Goal: Task Accomplishment & Management: Manage account settings

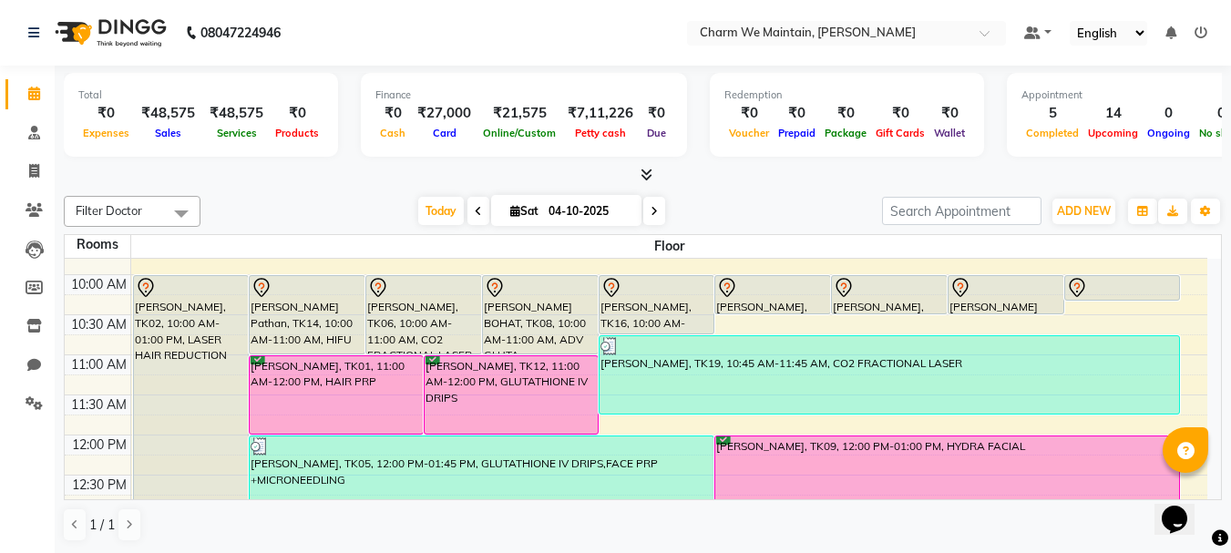
scroll to position [182, 0]
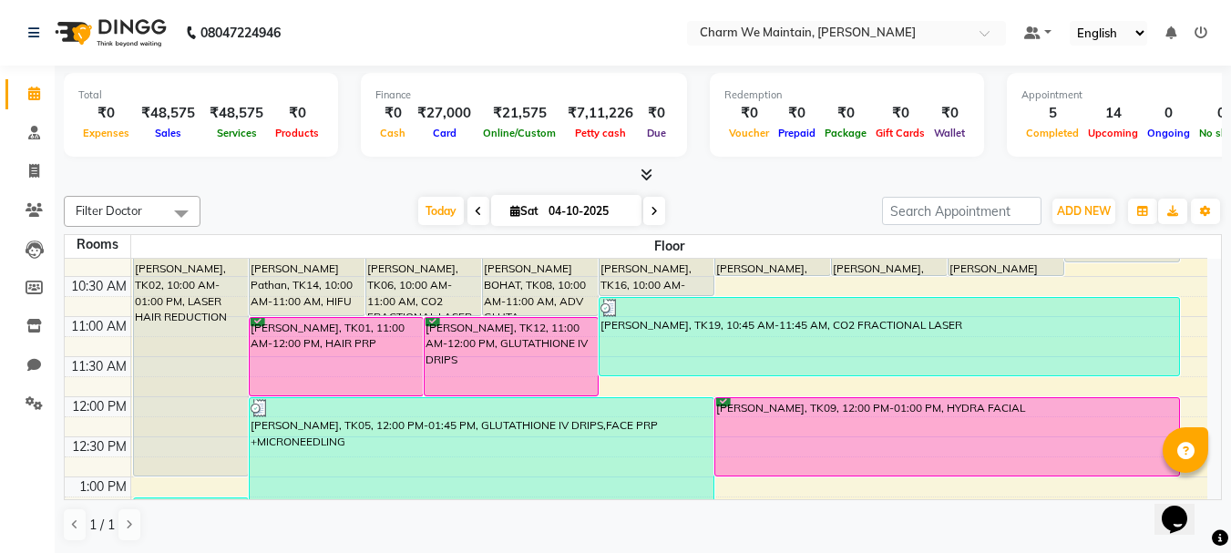
drag, startPoint x: 431, startPoint y: 210, endPoint x: 812, endPoint y: 348, distance: 405.3
click at [431, 210] on span "Today" at bounding box center [441, 211] width 46 height 28
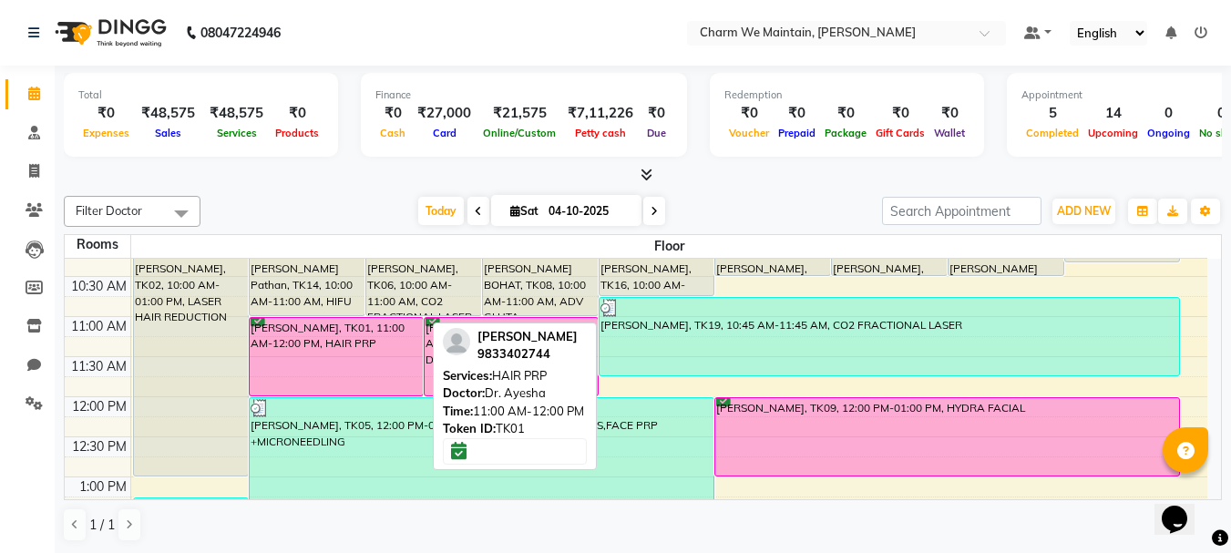
click at [303, 351] on div "[PERSON_NAME], TK01, 11:00 AM-12:00 PM, HAIR PRP" at bounding box center [336, 356] width 173 height 77
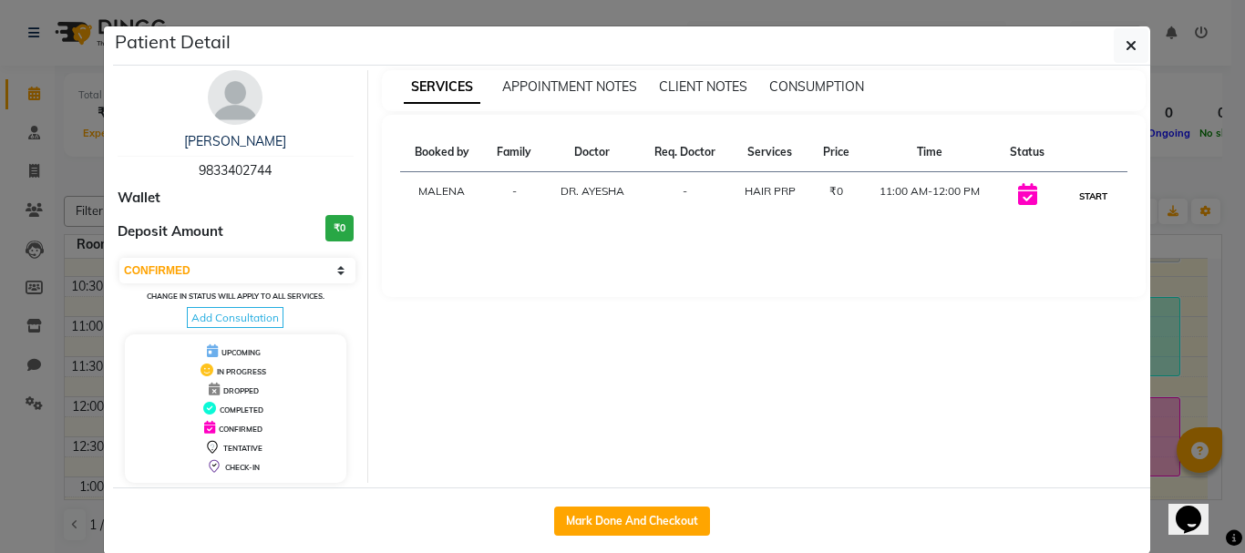
click at [1076, 196] on button "START" at bounding box center [1092, 196] width 37 height 23
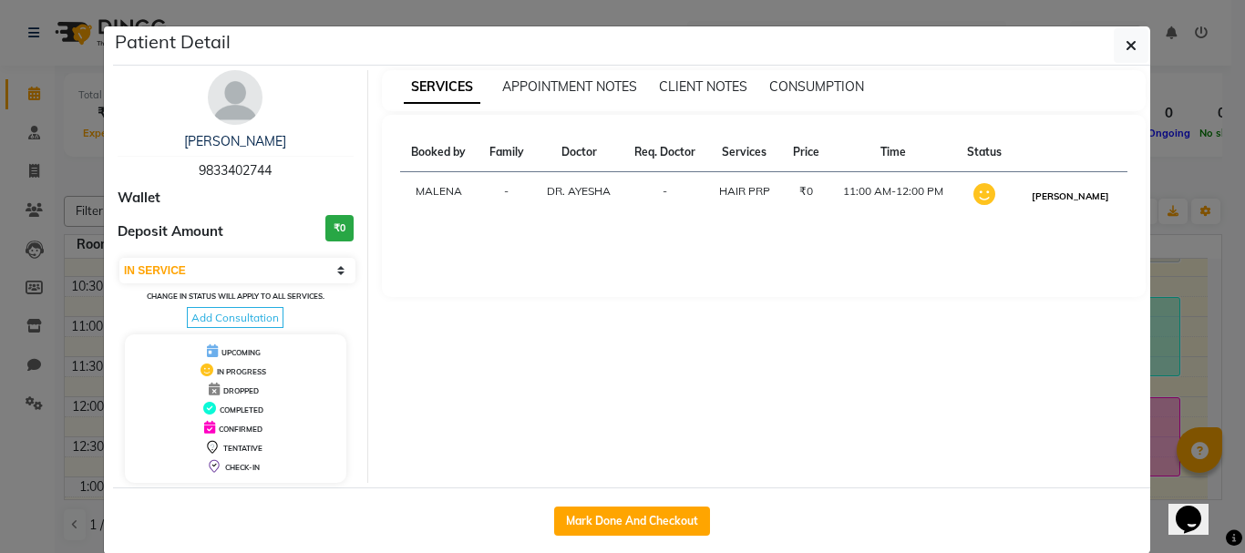
click at [1047, 200] on button "[PERSON_NAME]" at bounding box center [1070, 196] width 87 height 23
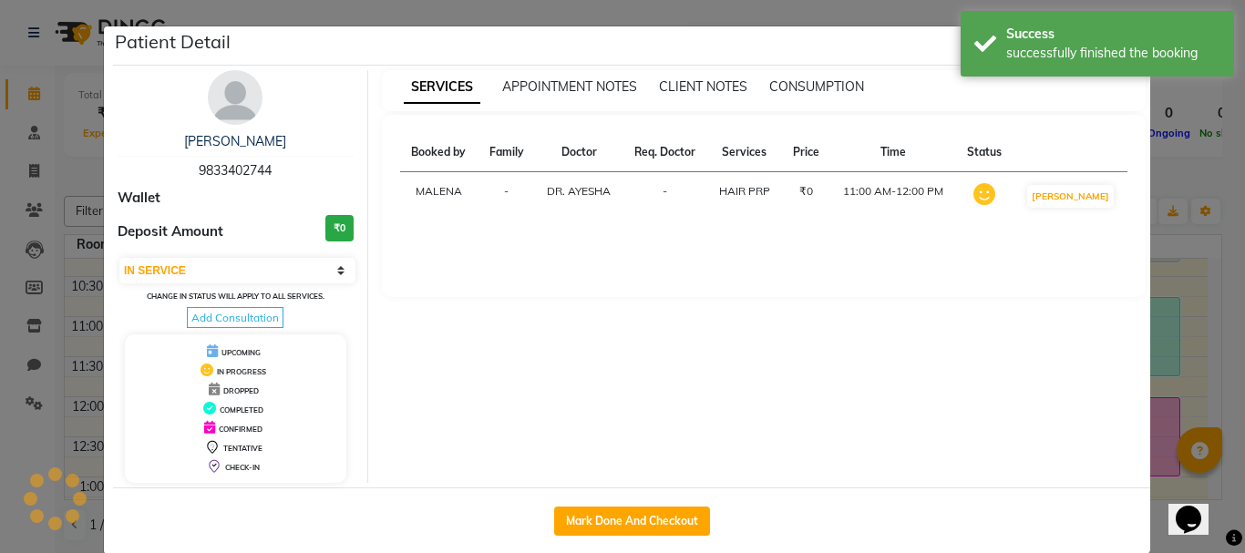
select select "3"
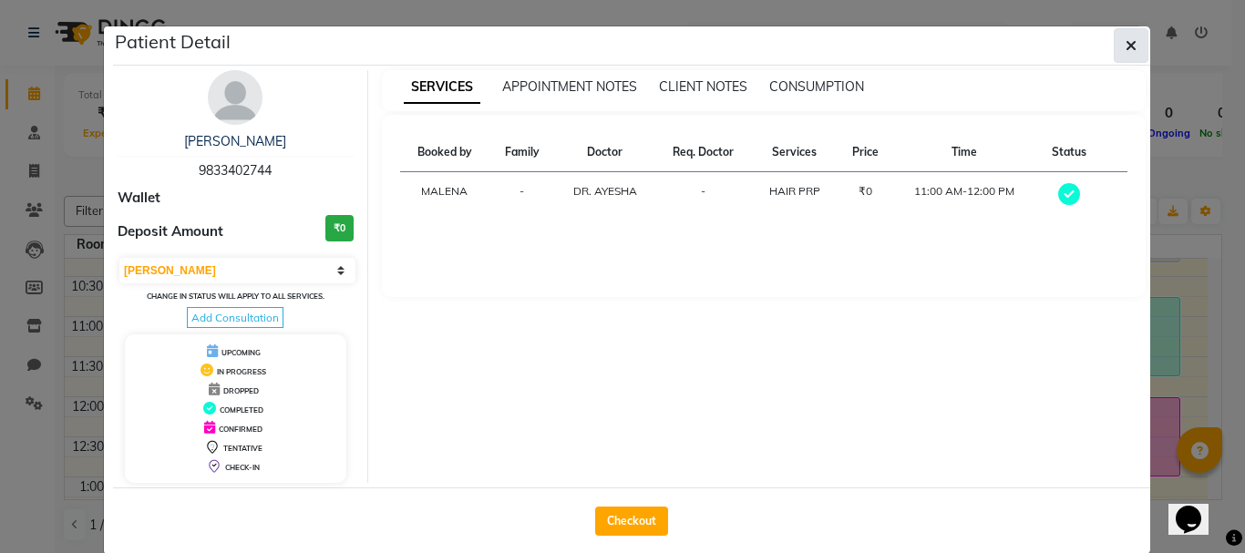
click at [1125, 51] on icon "button" at bounding box center [1130, 45] width 11 height 15
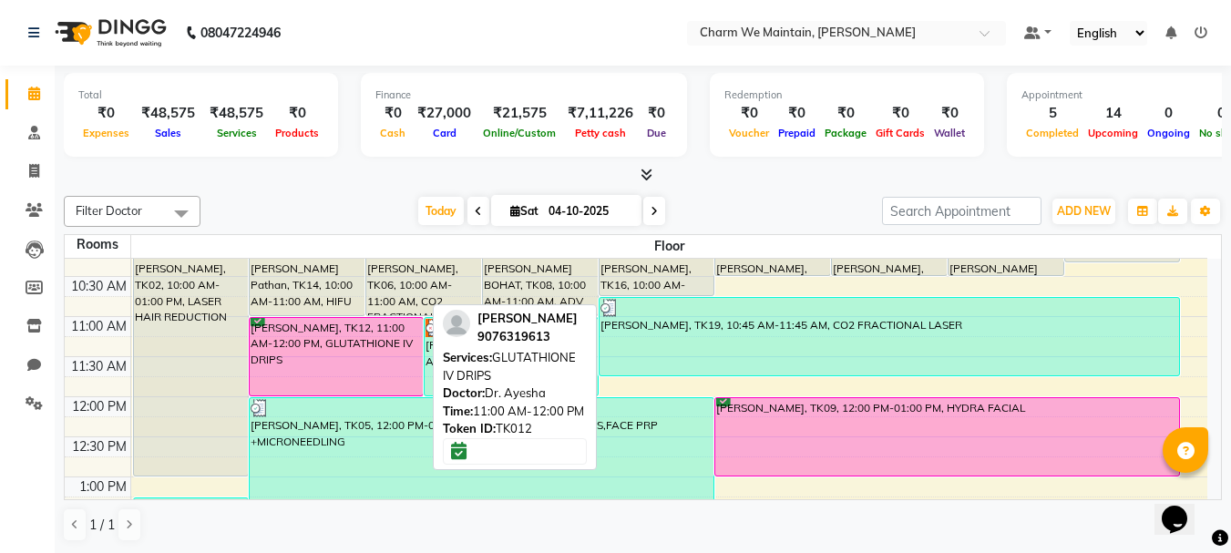
click at [350, 372] on div "[PERSON_NAME], TK12, 11:00 AM-12:00 PM, GLUTATHIONE IV DRIPS" at bounding box center [336, 356] width 173 height 77
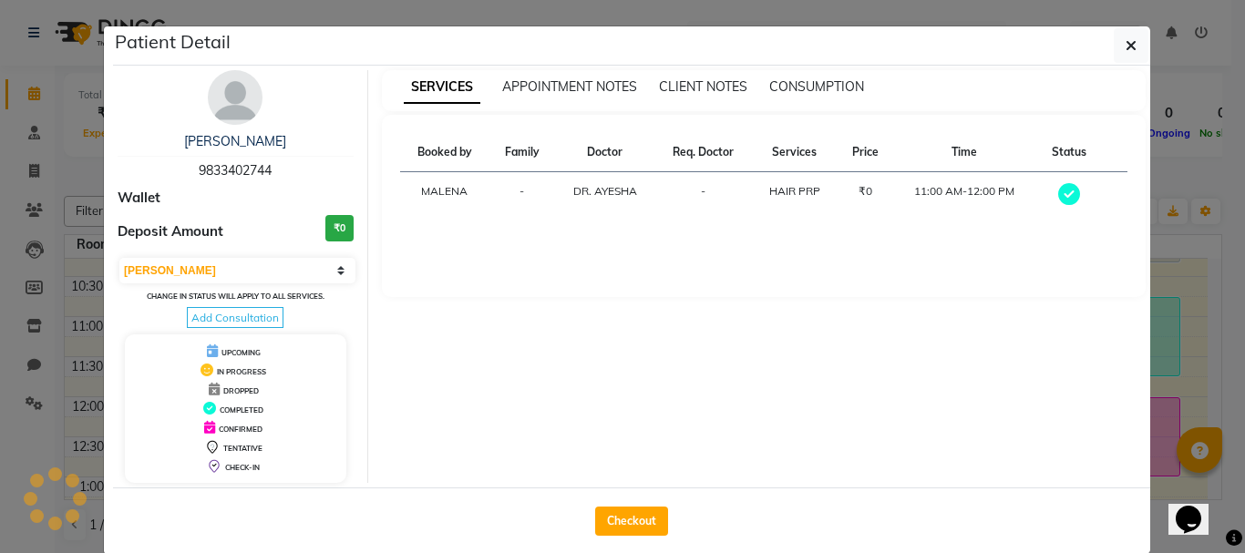
select select "6"
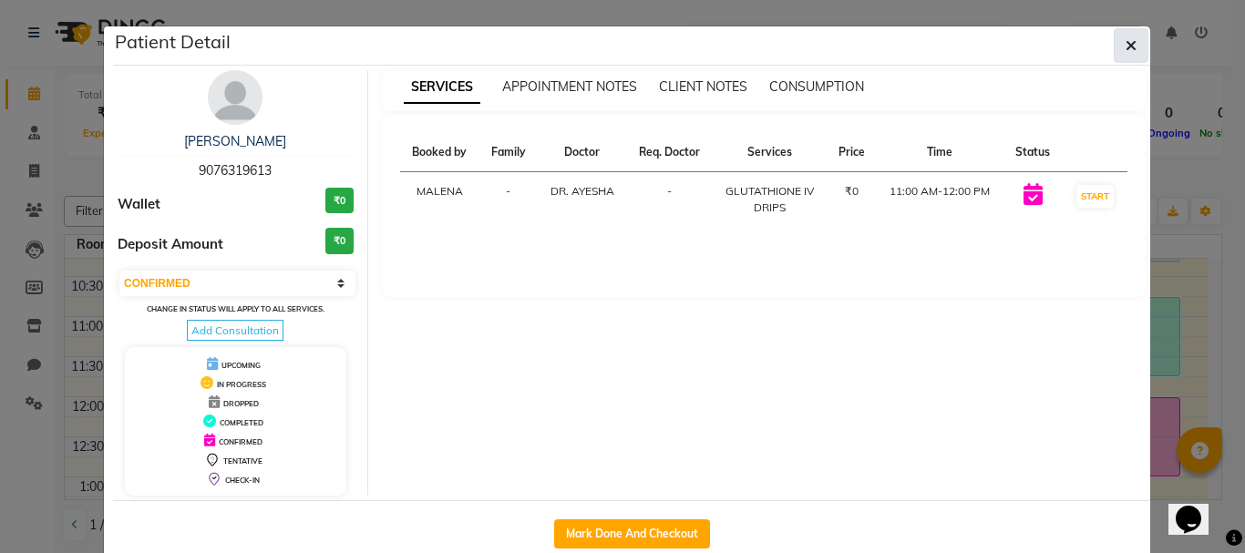
click at [1125, 52] on icon "button" at bounding box center [1130, 45] width 11 height 15
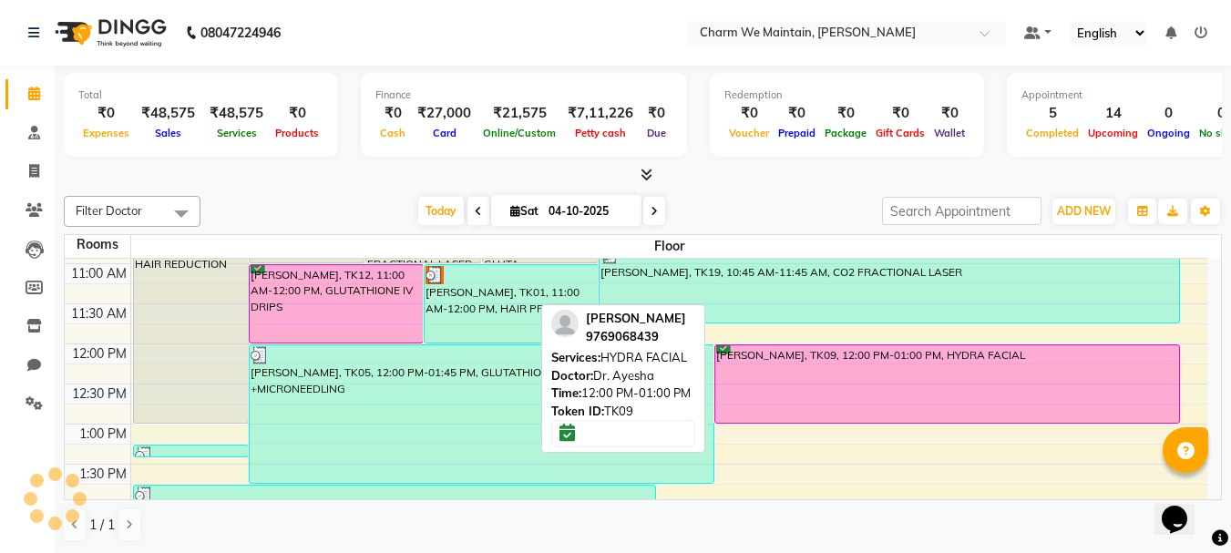
scroll to position [273, 0]
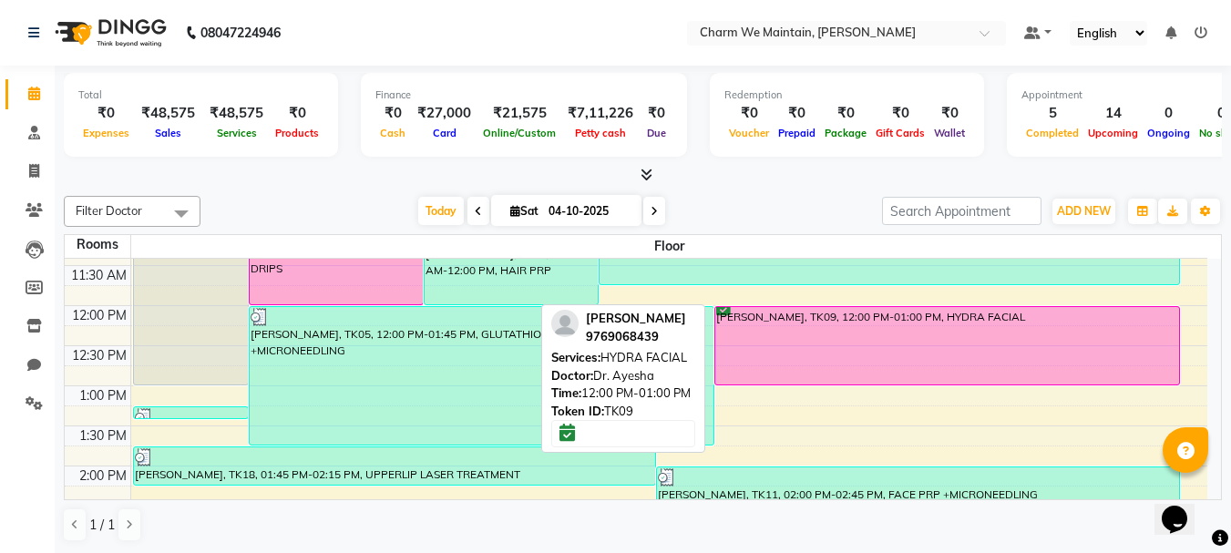
click at [883, 352] on div "[PERSON_NAME], TK09, 12:00 PM-01:00 PM, HYDRA FACIAL" at bounding box center [947, 345] width 464 height 77
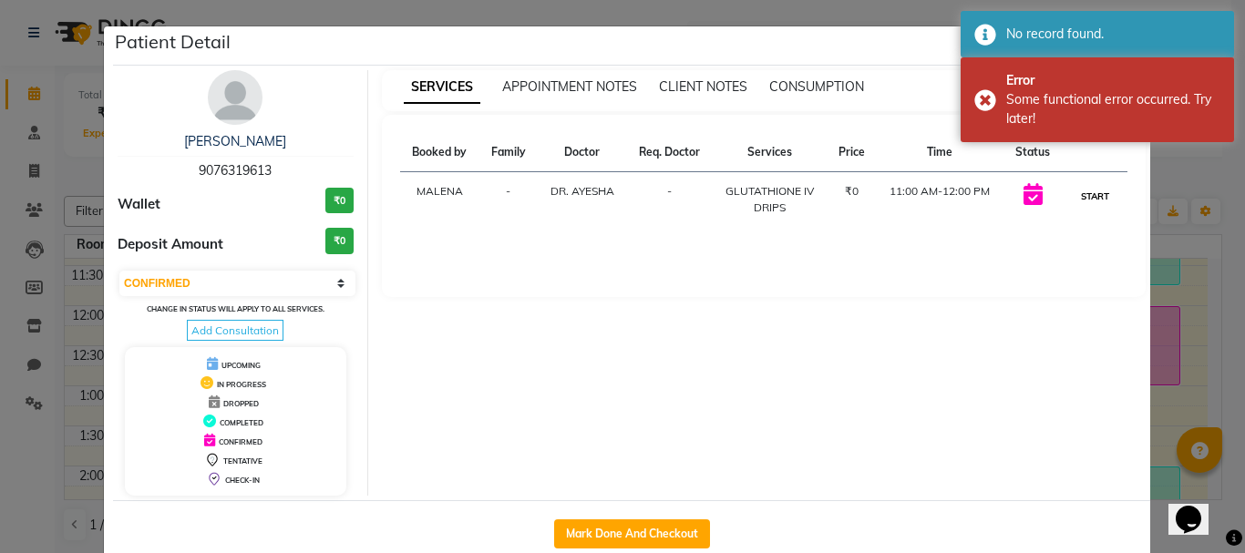
click at [1089, 185] on button "START" at bounding box center [1094, 196] width 37 height 23
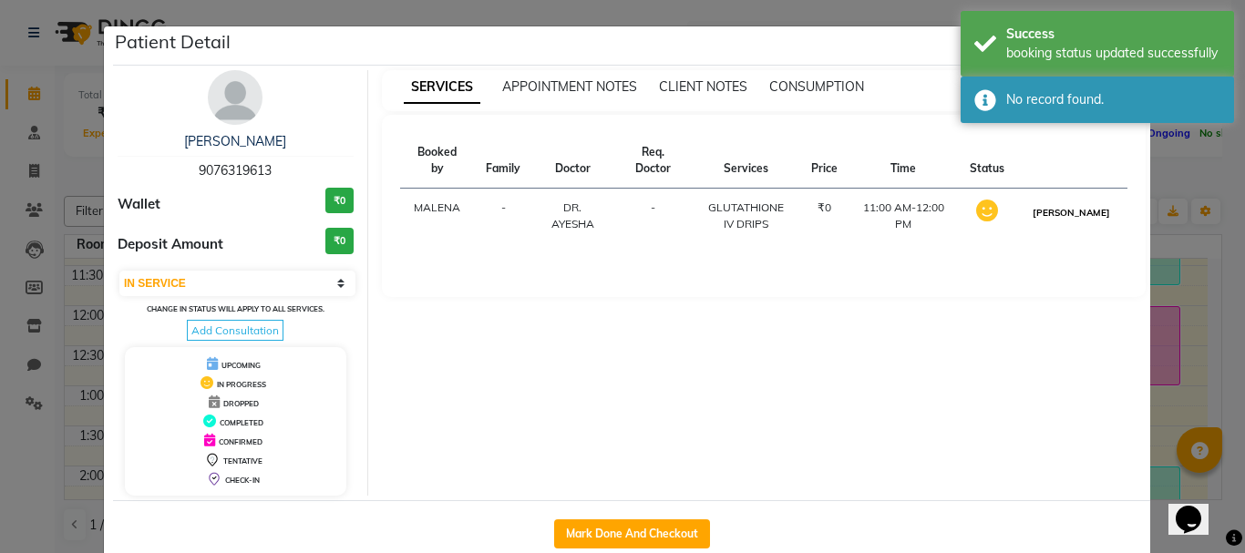
click at [1091, 224] on button "[PERSON_NAME]" at bounding box center [1071, 212] width 87 height 23
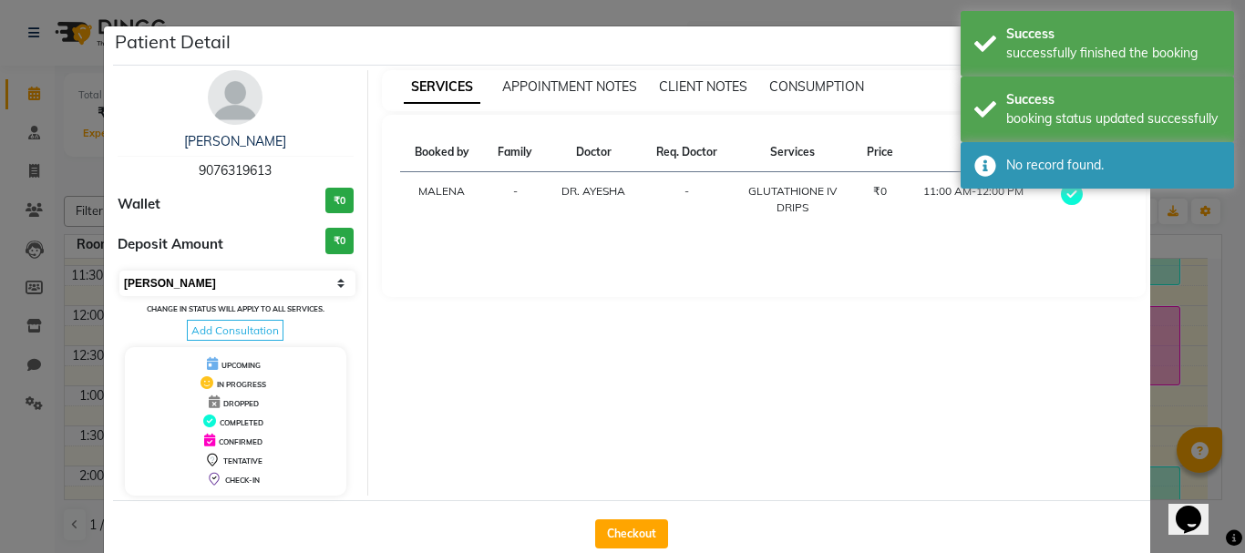
click at [316, 277] on select "Select MARK DONE UPCOMING" at bounding box center [237, 284] width 236 height 26
select select "5"
click at [119, 271] on select "Select MARK DONE UPCOMING" at bounding box center [237, 284] width 236 height 26
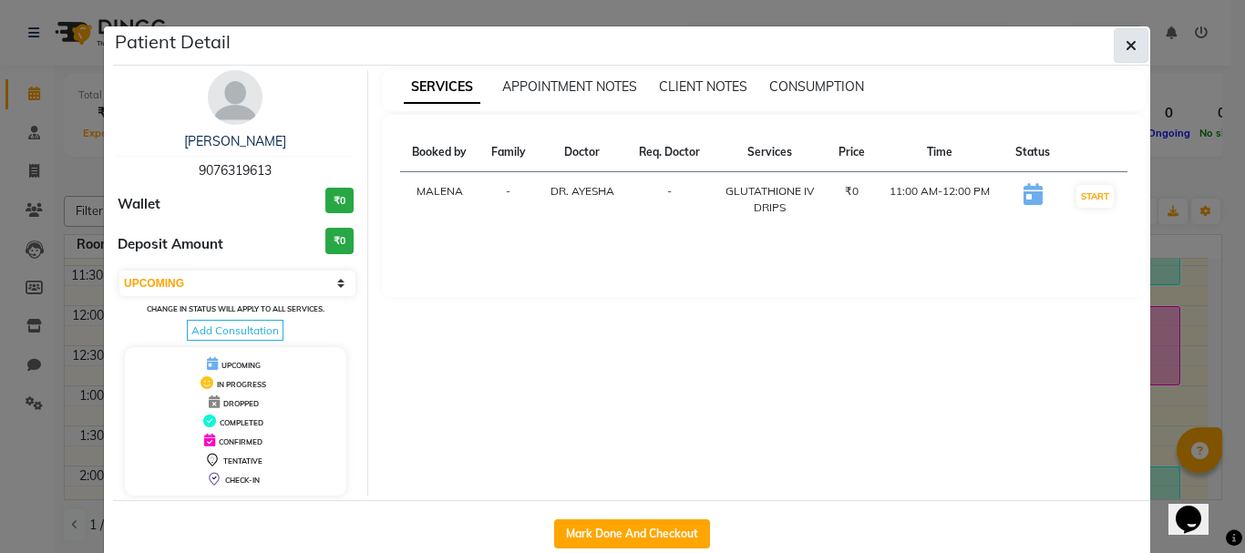
click at [1125, 46] on icon "button" at bounding box center [1130, 45] width 11 height 15
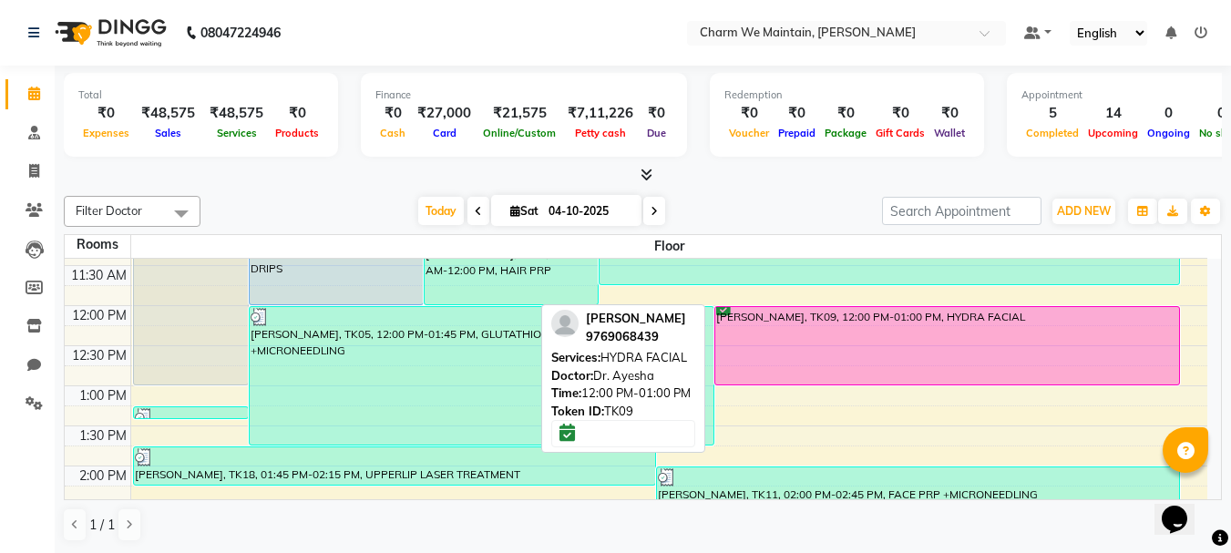
click at [878, 346] on div "[PERSON_NAME], TK09, 12:00 PM-01:00 PM, HYDRA FACIAL" at bounding box center [947, 345] width 464 height 77
select select "5"
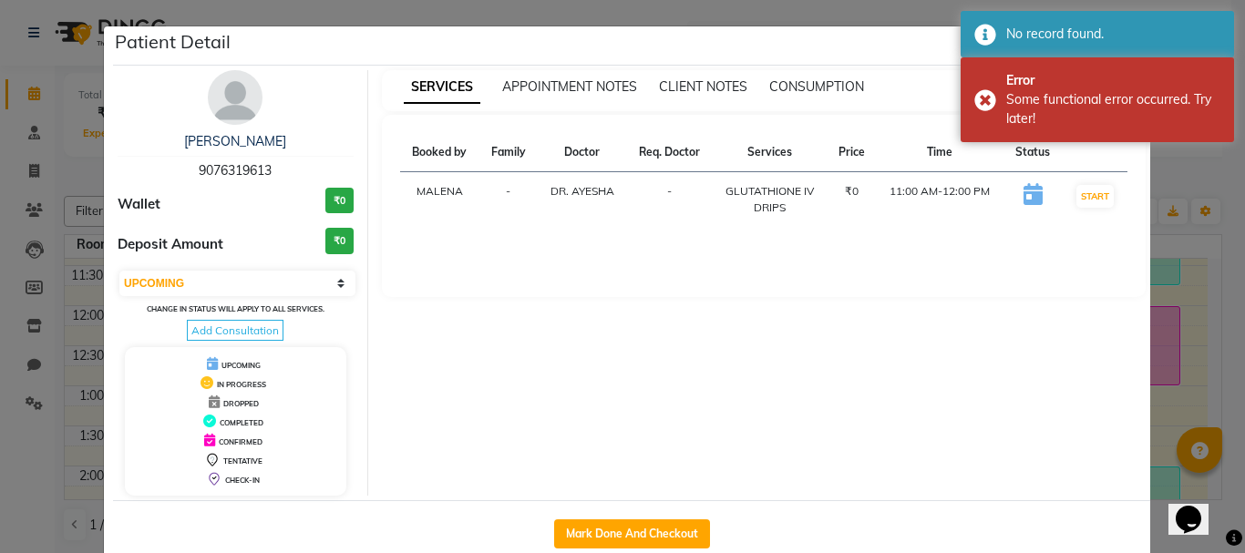
click at [1190, 293] on ngb-modal-window "Patient Detail [PERSON_NAME] 9076319613 Wallet ₹0 Deposit Amount ₹0 Select IN S…" at bounding box center [622, 276] width 1245 height 553
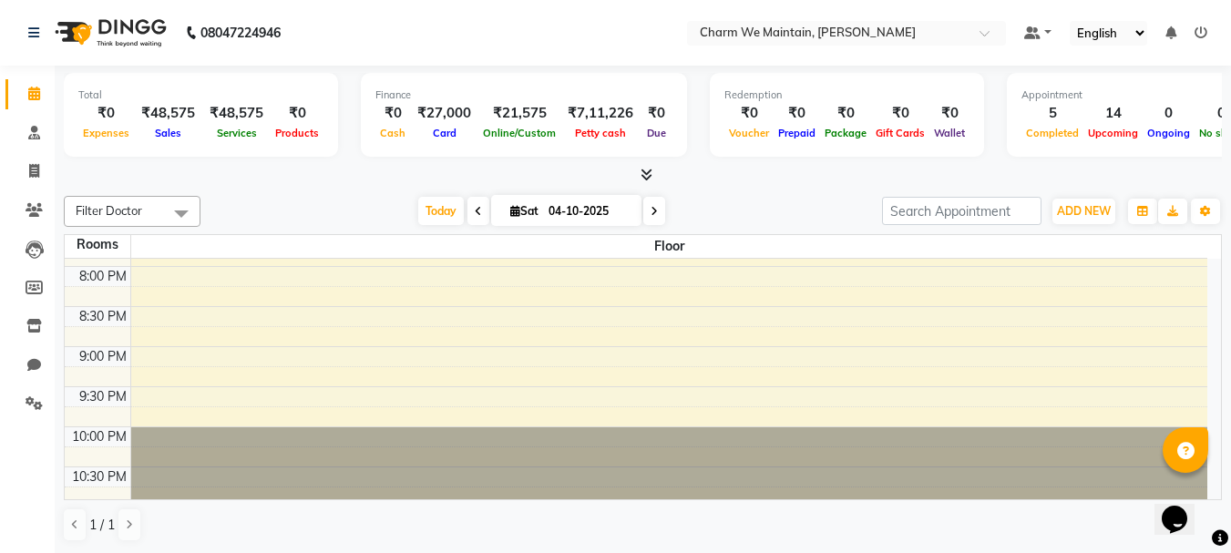
scroll to position [961, 0]
